Goal: Navigation & Orientation: Understand site structure

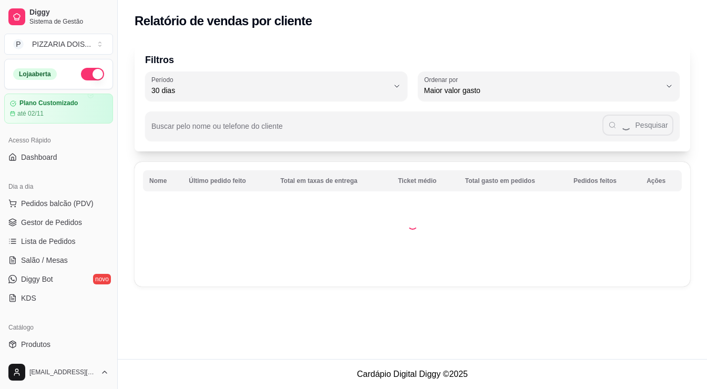
select select "30"
select select "HIGHEST_TOTAL_SPENT_WITH_ORDERS"
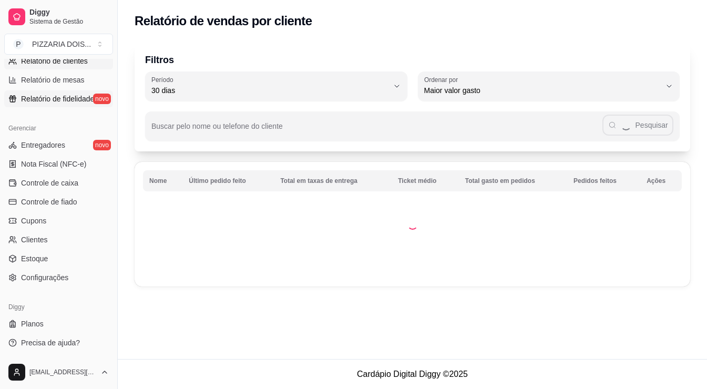
click at [83, 104] on span "Relatório de fidelidade" at bounding box center [57, 99] width 73 height 11
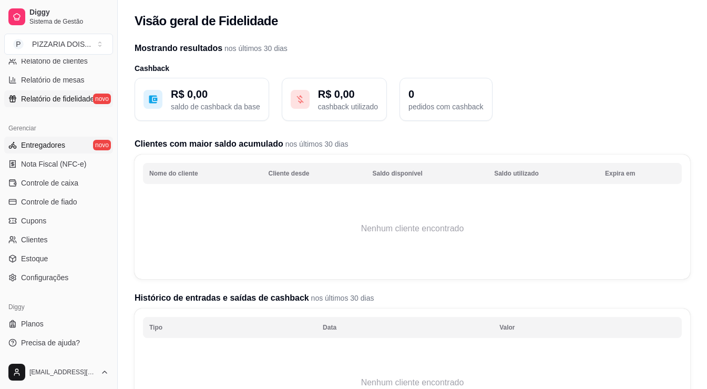
click at [84, 154] on link "Entregadores novo" at bounding box center [58, 145] width 109 height 17
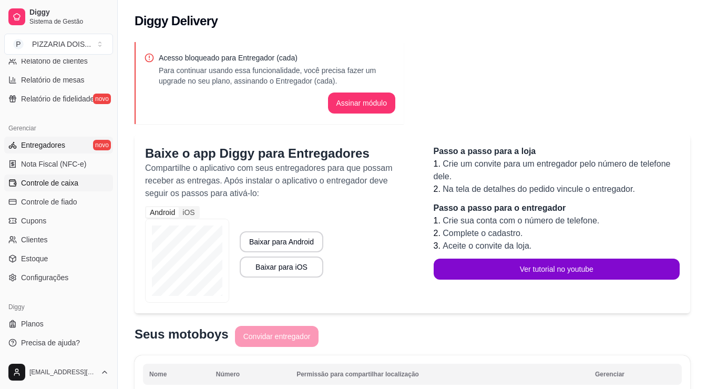
click at [54, 188] on span "Controle de caixa" at bounding box center [49, 183] width 57 height 11
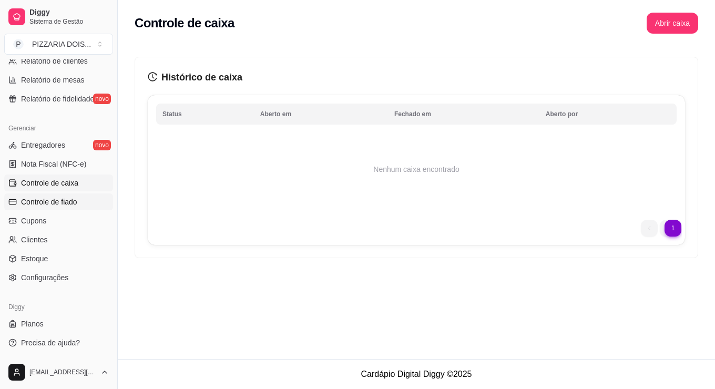
click at [77, 207] on span "Controle de fiado" at bounding box center [49, 202] width 56 height 11
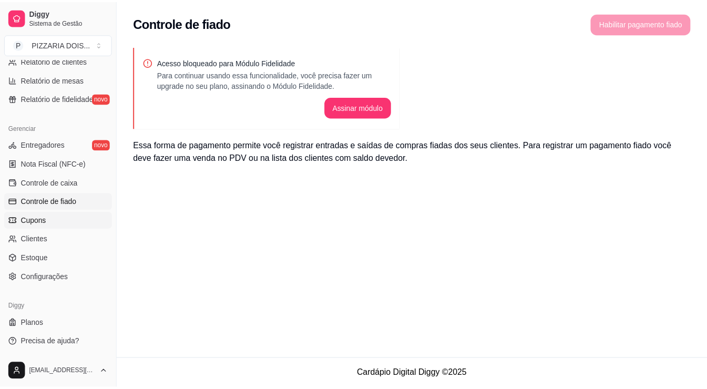
scroll to position [526, 0]
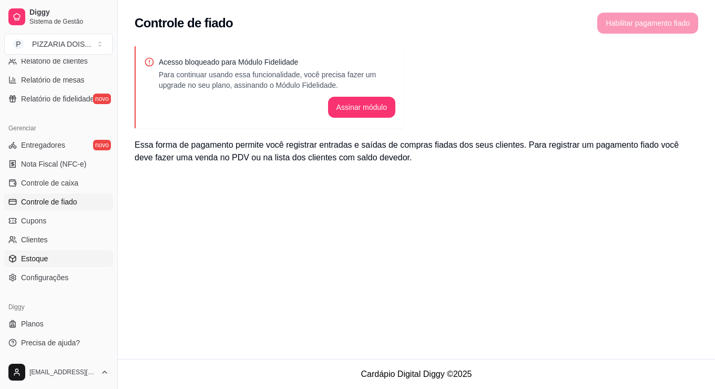
click at [79, 266] on link "Estoque" at bounding box center [58, 258] width 109 height 17
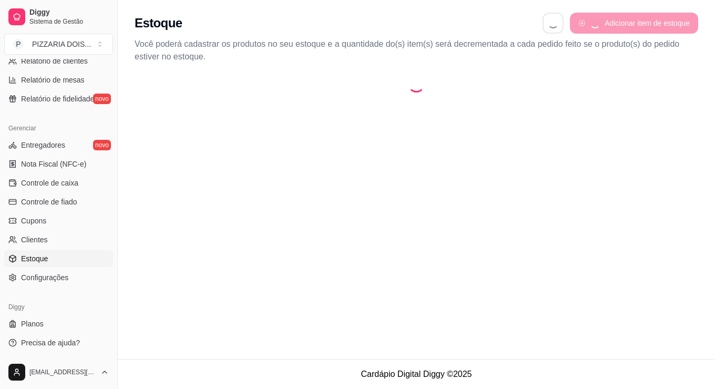
select select "QUANTITY_ORDER"
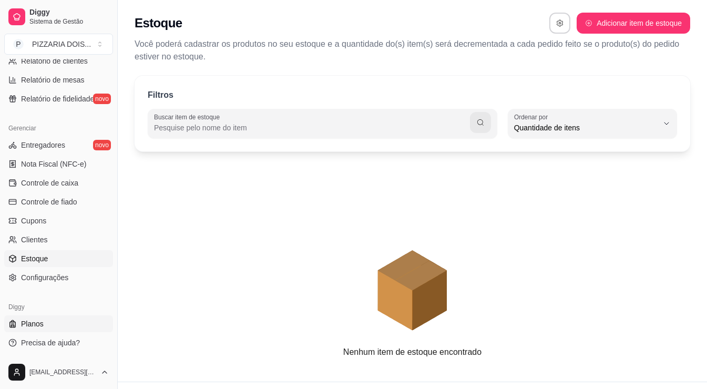
scroll to position [556, 0]
click at [79, 316] on link "Planos" at bounding box center [58, 324] width 109 height 17
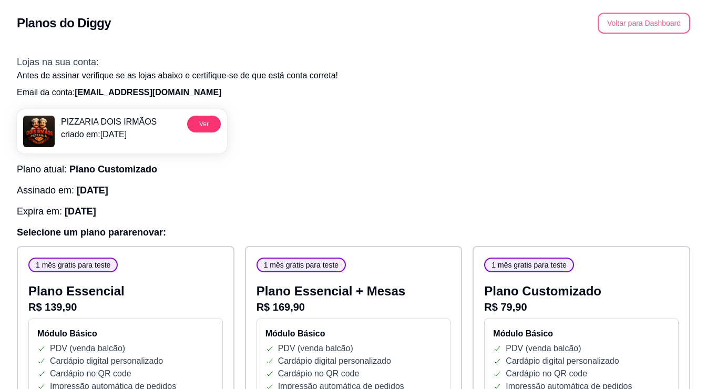
click at [609, 34] on button "Voltar para Dashboard" at bounding box center [644, 23] width 93 height 21
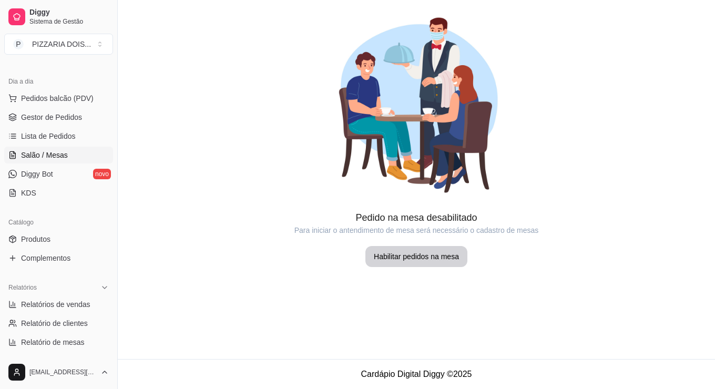
scroll to position [158, 0]
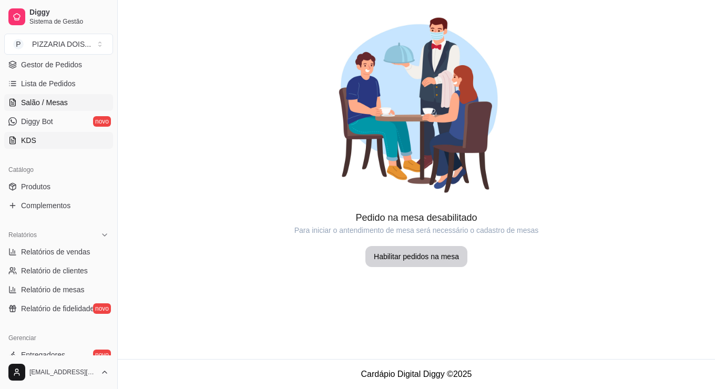
click at [63, 149] on link "KDS" at bounding box center [58, 140] width 109 height 17
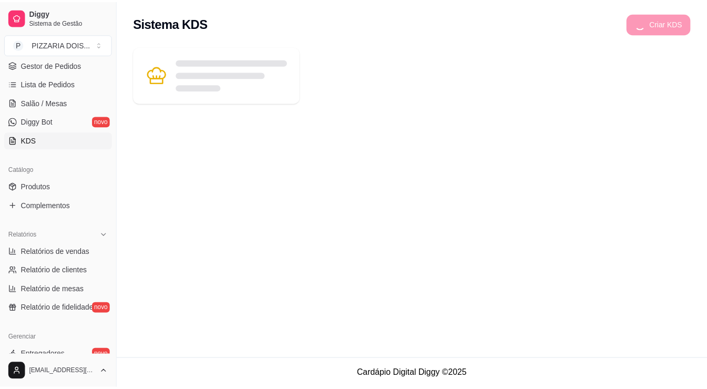
scroll to position [263, 0]
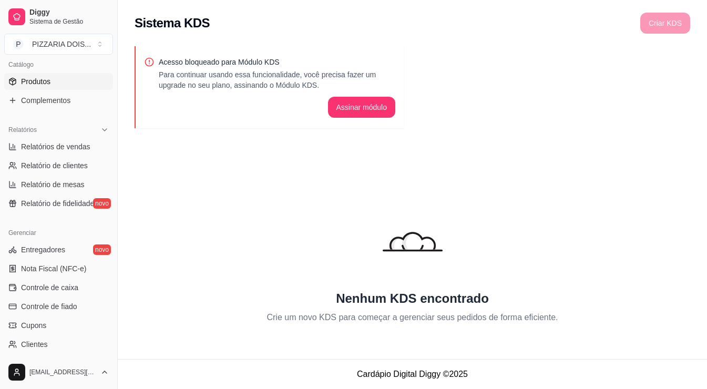
click at [68, 90] on link "Produtos" at bounding box center [58, 81] width 109 height 17
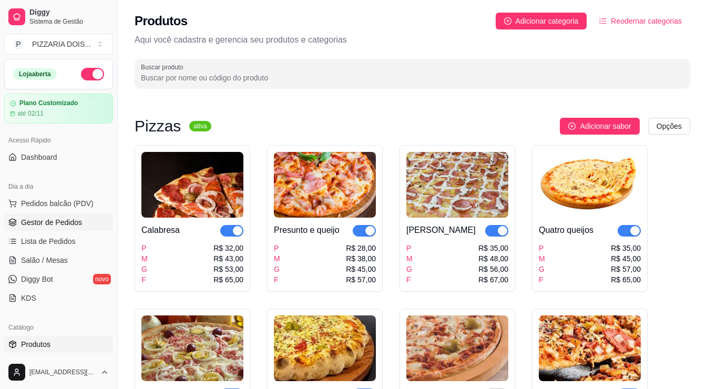
click at [52, 228] on span "Gestor de Pedidos" at bounding box center [51, 222] width 61 height 11
